Goal: Book appointment/travel/reservation

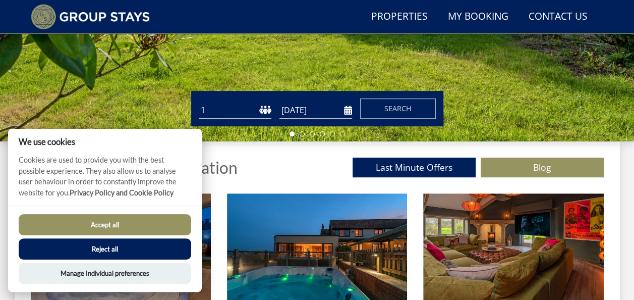
scroll to position [289, 0]
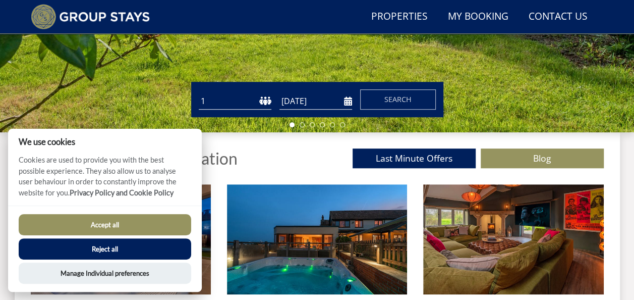
click at [174, 222] on button "Accept all" at bounding box center [105, 224] width 172 height 21
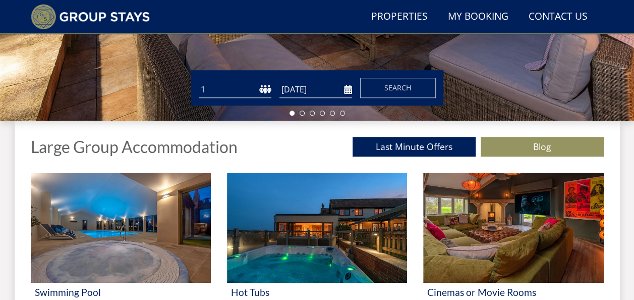
scroll to position [289, 0]
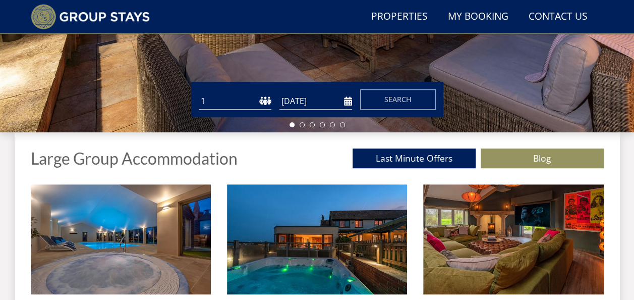
drag, startPoint x: 0, startPoint y: 0, endPoint x: 248, endPoint y: 103, distance: 268.1
click at [248, 103] on select "1 2 3 4 5 6 7 8 9 10 11 12 13 14 15 16 17 18 19 20 21 22 23 24 25 26 27 28 29 3…" at bounding box center [235, 101] width 73 height 17
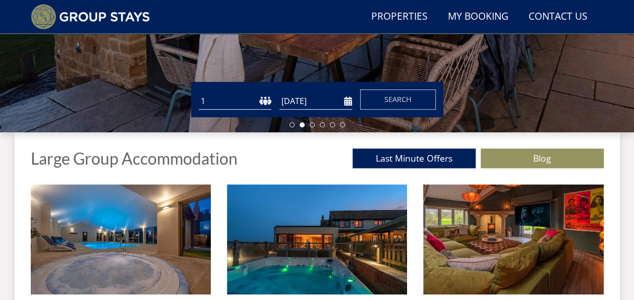
select select "50"
click at [199, 93] on select "1 2 3 4 5 6 7 8 9 10 11 12 13 14 15 16 17 18 19 20 21 22 23 24 25 26 27 28 29 3…" at bounding box center [235, 101] width 73 height 17
click at [318, 98] on input "[DATE]" at bounding box center [315, 101] width 73 height 17
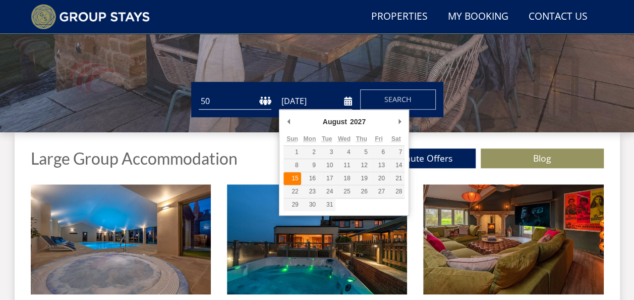
type input "15/08/2027"
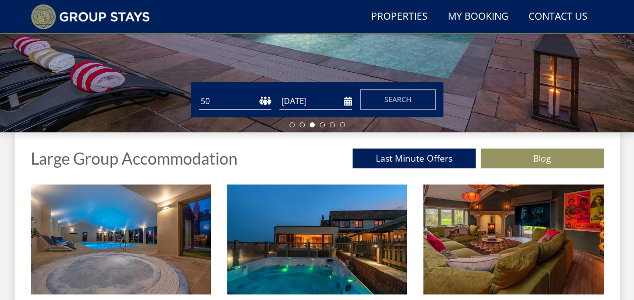
drag, startPoint x: 297, startPoint y: 179, endPoint x: 281, endPoint y: 163, distance: 21.4
click at [281, 163] on div "Large Group Accommodation Last Minute Offers Blog" at bounding box center [317, 158] width 573 height 20
click at [378, 102] on button "Search" at bounding box center [398, 99] width 76 height 20
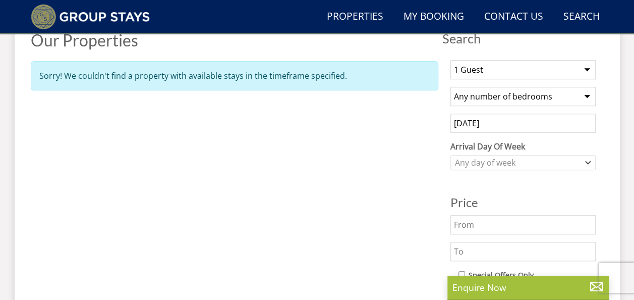
scroll to position [407, 0]
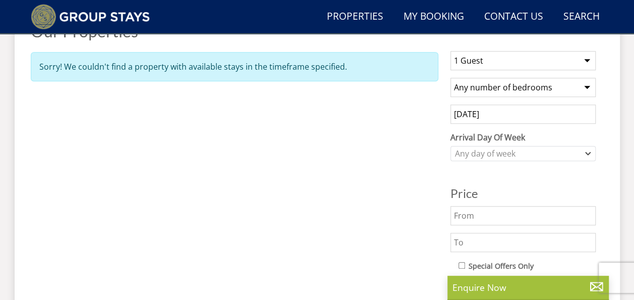
click at [574, 63] on select "1 Guest 2 Guests 3 Guests 4 Guests 5 Guests 6 Guests 7 Guests 8 Guests 9 Guests…" at bounding box center [522, 60] width 145 height 19
select select "32"
click at [450, 51] on select "1 Guest 2 Guests 3 Guests 4 Guests 5 Guests 6 Guests 7 Guests 8 Guests 9 Guests…" at bounding box center [522, 60] width 145 height 19
click at [532, 154] on div "Any day of week" at bounding box center [517, 153] width 131 height 11
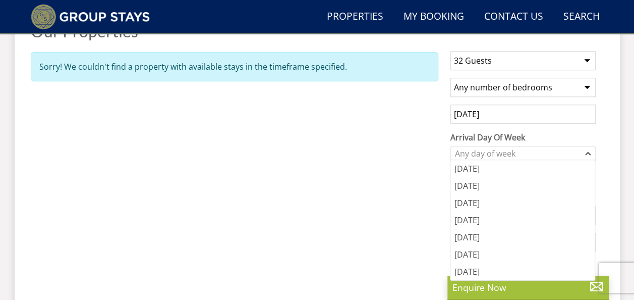
click at [417, 181] on div "Properties Our Properties Sorry! We couldn't find a property with available sta…" at bounding box center [234, 204] width 407 height 364
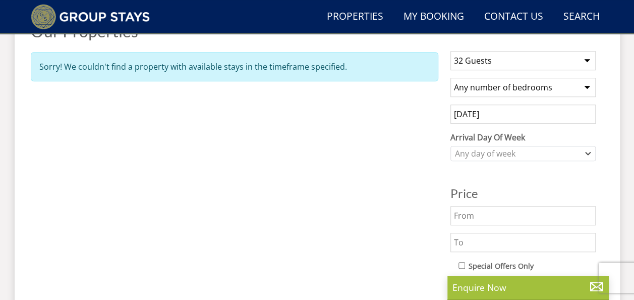
click at [515, 208] on input "text" at bounding box center [522, 215] width 145 height 19
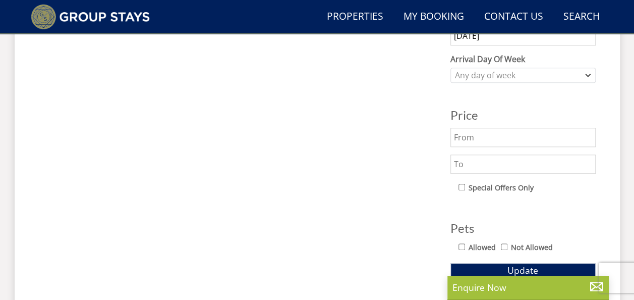
scroll to position [481, 0]
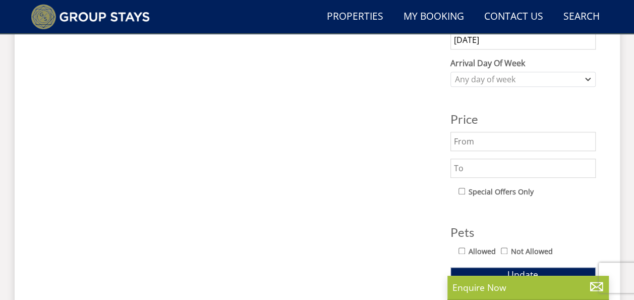
click at [466, 170] on input "text" at bounding box center [522, 167] width 145 height 19
type input "10k"
click at [540, 271] on button "Update" at bounding box center [522, 274] width 145 height 14
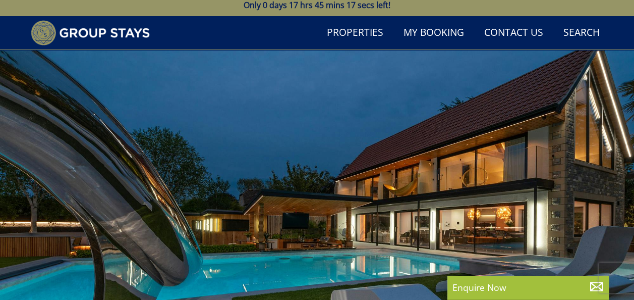
scroll to position [17, 0]
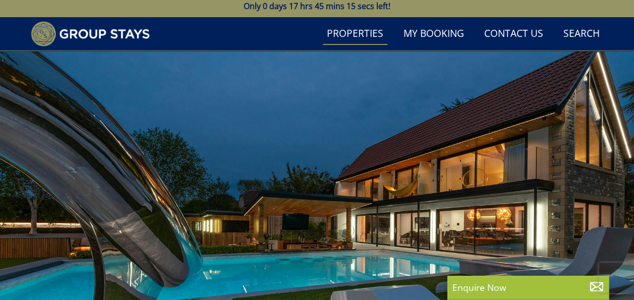
click at [367, 36] on link "Properties" at bounding box center [355, 34] width 65 height 23
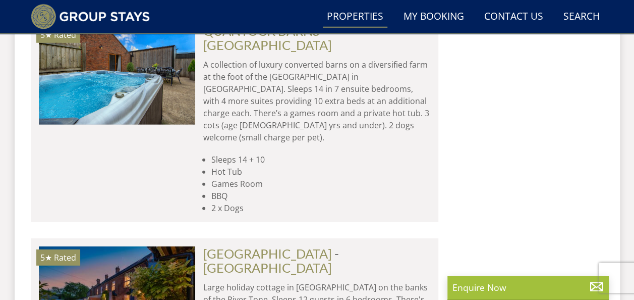
scroll to position [3308, 0]
